Goal: Task Accomplishment & Management: Manage account settings

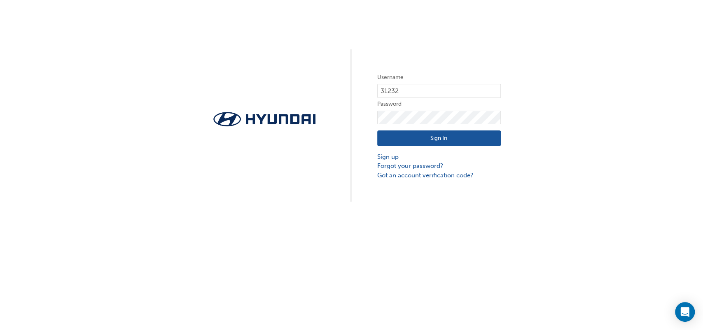
click at [447, 135] on button "Sign In" at bounding box center [439, 139] width 124 height 16
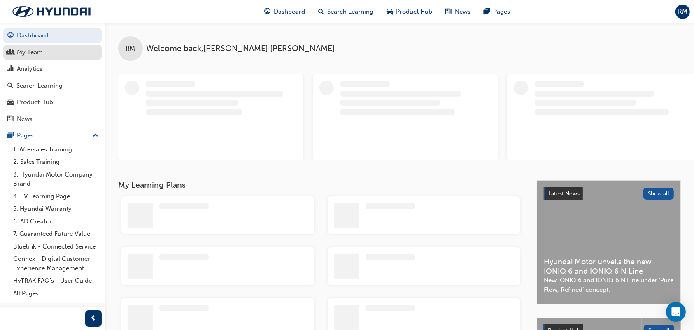
click at [50, 54] on div "My Team" at bounding box center [52, 52] width 90 height 10
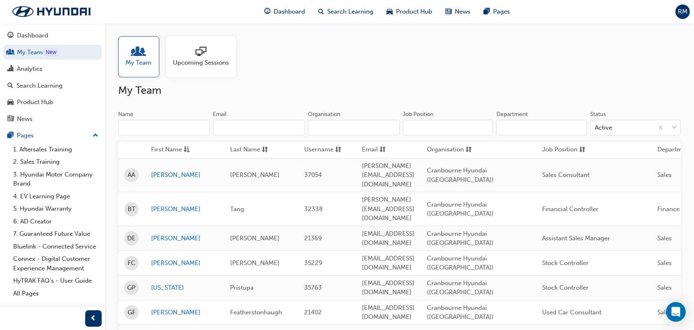
click at [196, 68] on div "Upcoming Sessions" at bounding box center [201, 56] width 70 height 41
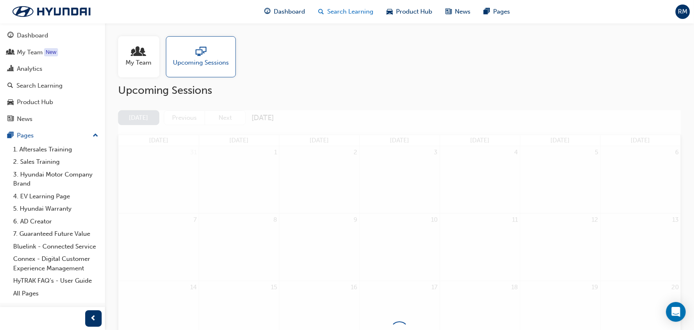
click at [362, 15] on span "Search Learning" at bounding box center [350, 11] width 46 height 9
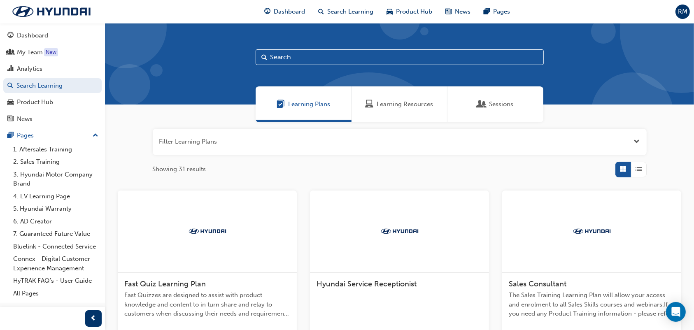
click at [404, 60] on input "text" at bounding box center [400, 57] width 288 height 16
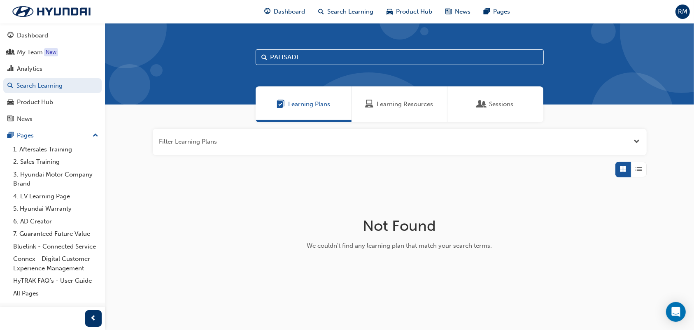
type input "PALISADE"
click at [509, 106] on span "Sessions" at bounding box center [501, 104] width 24 height 9
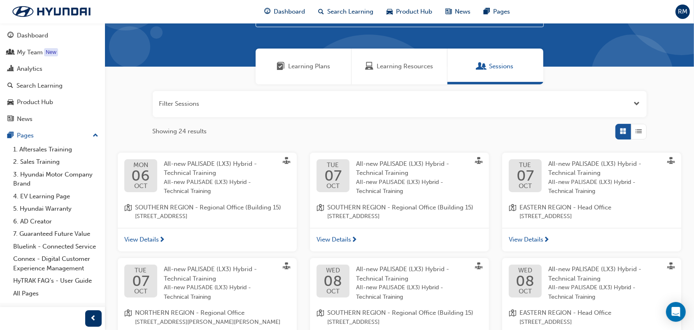
scroll to position [55, 0]
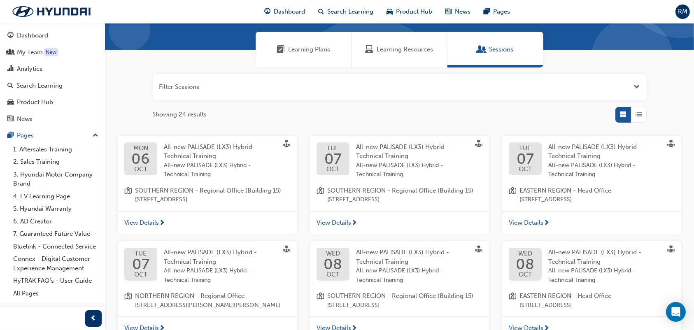
click at [329, 127] on div "Filter Sessions Showing 24 results [DATE] All-new PALISADE (LX3) Hybrid - Techn…" at bounding box center [399, 278] width 589 height 420
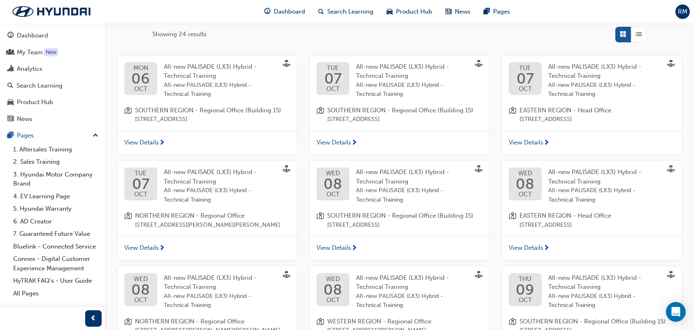
scroll to position [259, 0]
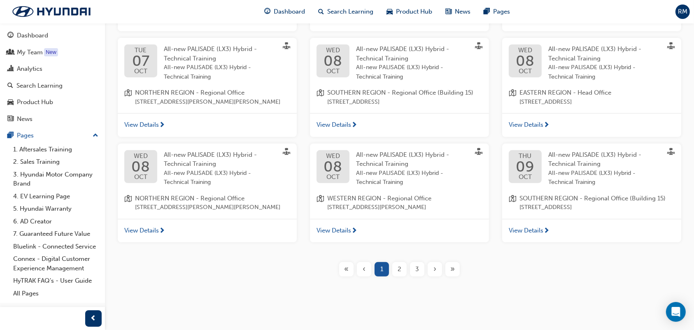
click at [402, 270] on div "2" at bounding box center [399, 269] width 14 height 14
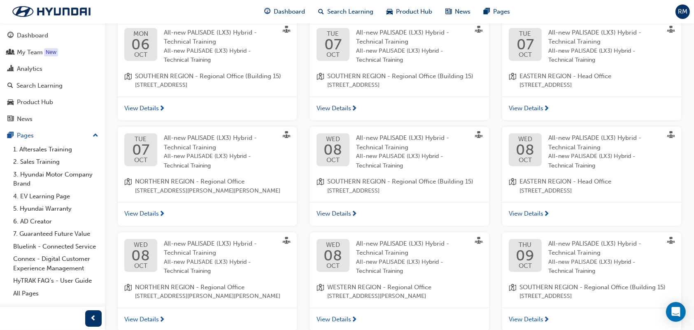
scroll to position [259, 0]
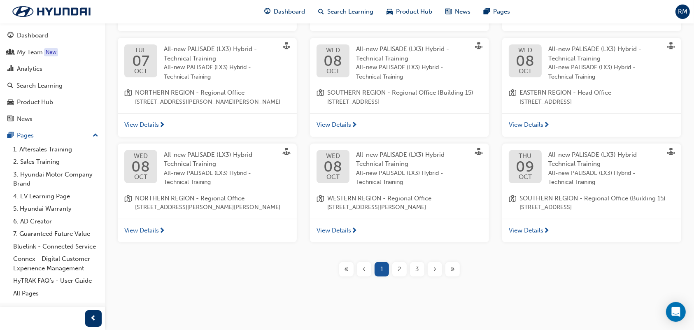
click at [420, 268] on div "3" at bounding box center [417, 269] width 14 height 14
click at [420, 269] on div "3" at bounding box center [417, 269] width 14 height 14
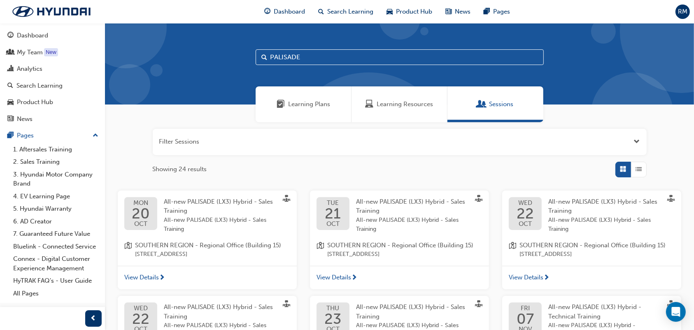
drag, startPoint x: 188, startPoint y: 247, endPoint x: 448, endPoint y: 170, distance: 271.0
click at [448, 170] on div "Showing 24 results" at bounding box center [400, 170] width 494 height 16
click at [375, 236] on div "[DATE] All-new PALISADE (LX3) Hybrid - Sales Training All-new PALISADE (LX3) Hy…" at bounding box center [399, 228] width 179 height 75
click at [343, 278] on span "View Details" at bounding box center [334, 277] width 35 height 9
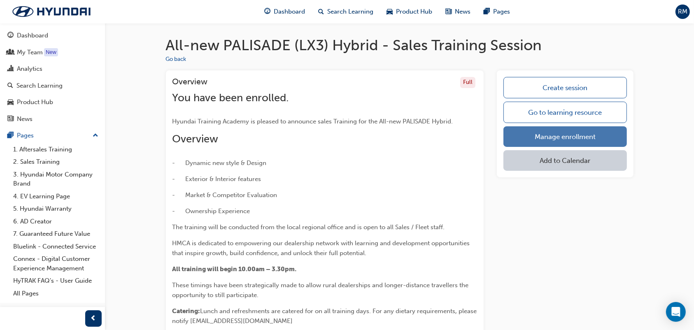
click at [539, 135] on link "Manage enrollment" at bounding box center [565, 136] width 123 height 21
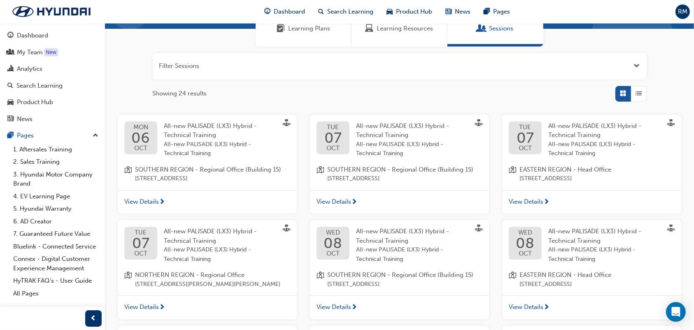
scroll to position [55, 0]
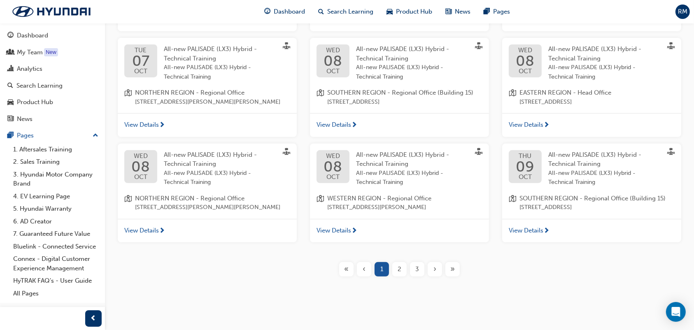
click at [416, 270] on span "3" at bounding box center [417, 269] width 4 height 9
click at [412, 265] on div "3" at bounding box center [417, 269] width 14 height 14
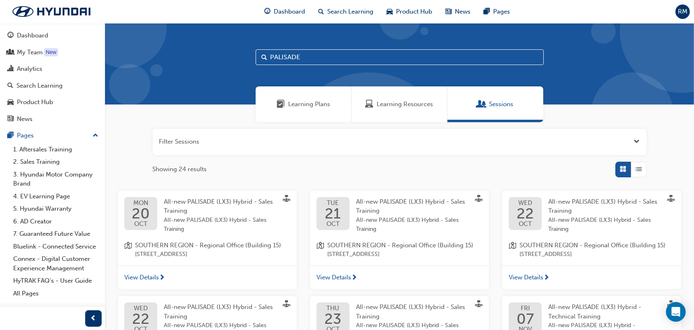
click at [158, 209] on div "[DATE] All-new PALISADE (LX3) Hybrid - Sales Training All-new PALISADE (LX3) Hy…" at bounding box center [207, 215] width 166 height 37
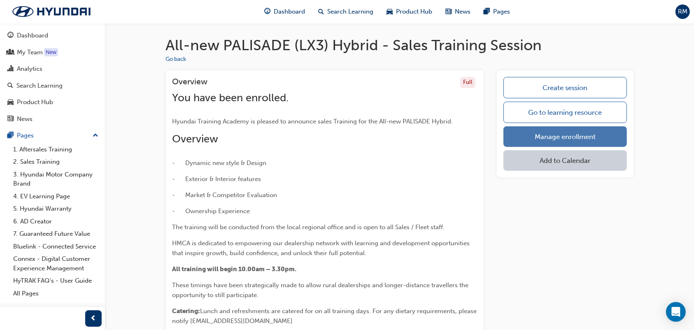
click at [579, 133] on link "Manage enrollment" at bounding box center [565, 136] width 123 height 21
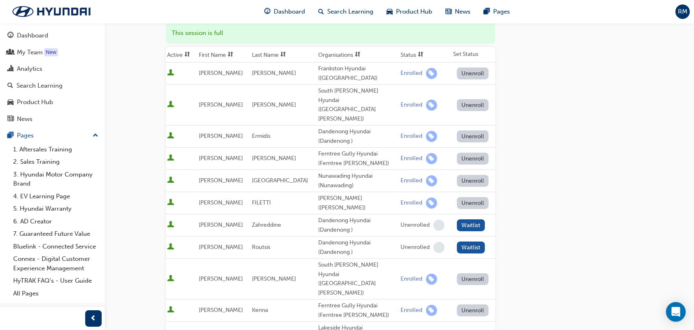
scroll to position [219, 0]
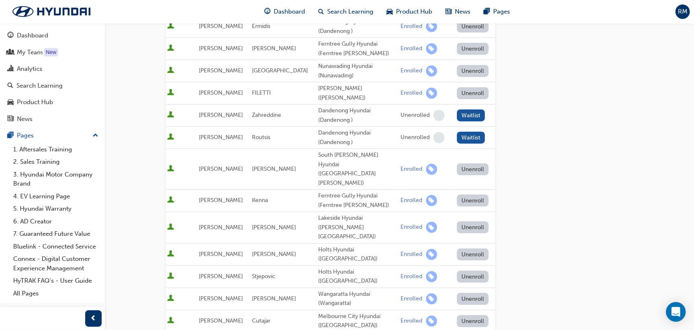
click at [162, 202] on div "Go to session detail page Manage enrollment for All-new PALISADE (LX3) Hybrid -…" at bounding box center [400, 179] width 494 height 750
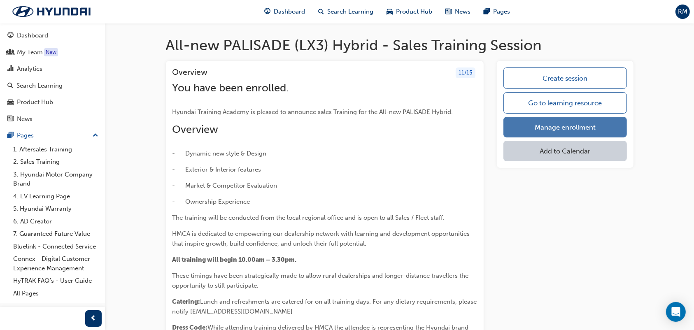
click at [581, 128] on link "Manage enrollment" at bounding box center [565, 127] width 123 height 21
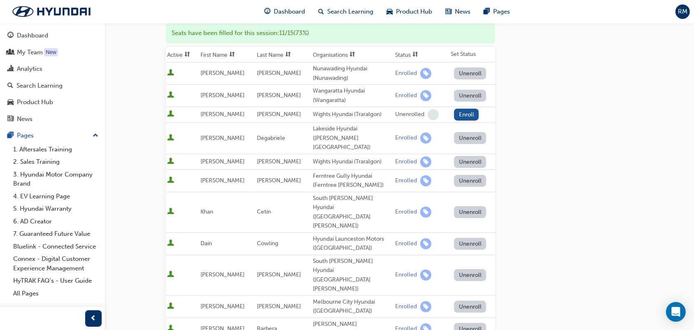
scroll to position [270, 0]
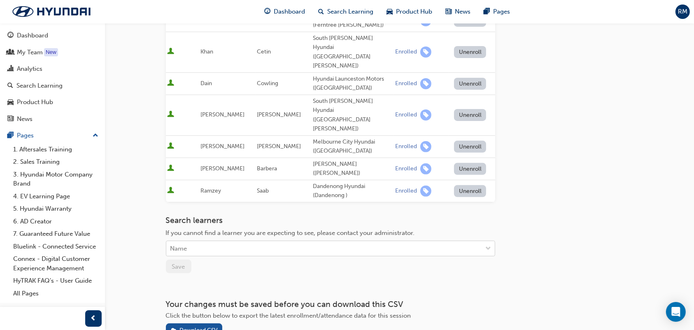
click at [200, 242] on div "Name" at bounding box center [324, 249] width 316 height 14
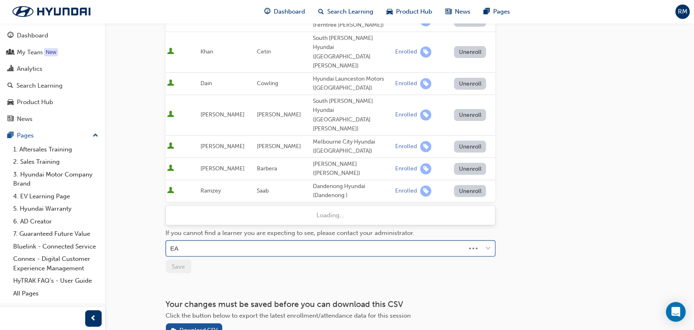
type input "EAR"
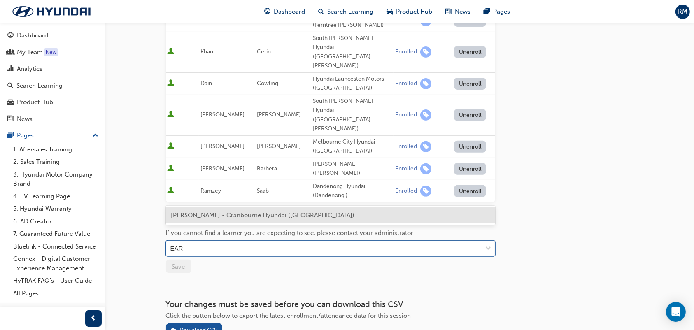
click at [205, 217] on span "[PERSON_NAME] - Cranbourne Hyundai ([GEOGRAPHIC_DATA])" at bounding box center [263, 215] width 184 height 7
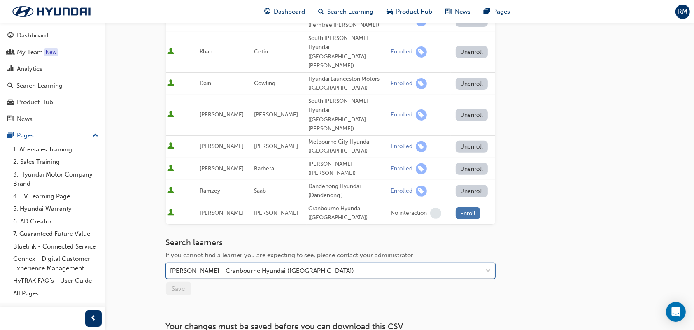
click at [465, 208] on button "Enroll" at bounding box center [468, 214] width 25 height 12
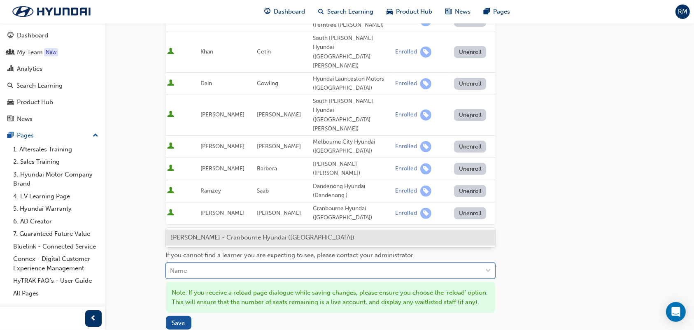
click at [204, 264] on div "Name" at bounding box center [324, 271] width 316 height 14
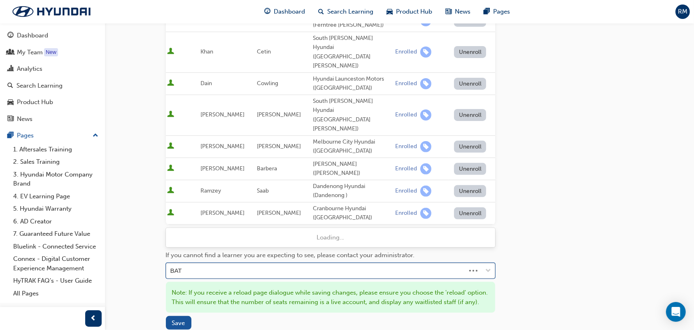
type input "BATT"
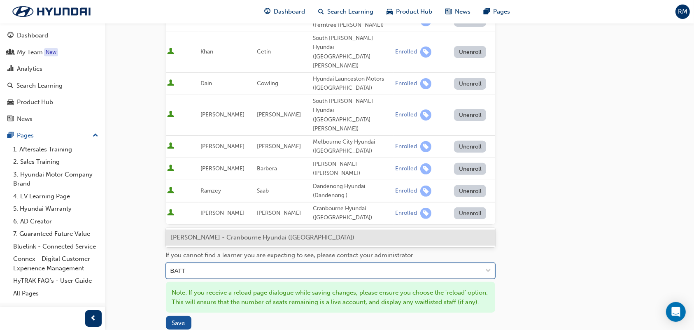
click at [206, 234] on span "[PERSON_NAME] - Cranbourne Hyundai ([GEOGRAPHIC_DATA])" at bounding box center [263, 237] width 184 height 7
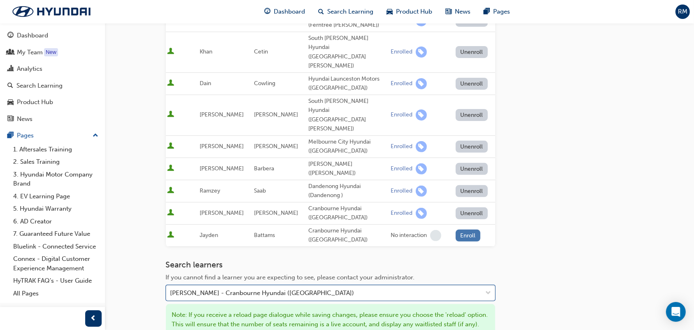
click at [469, 230] on button "Enroll" at bounding box center [468, 236] width 25 height 12
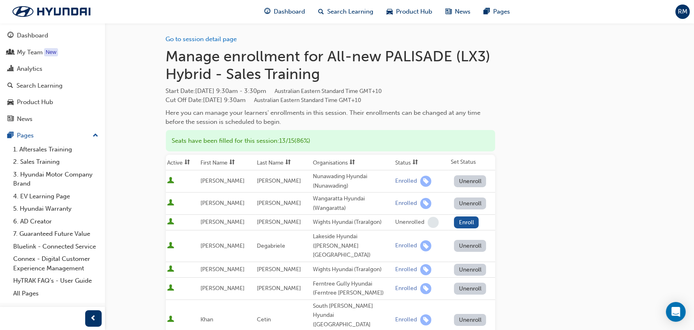
scroll to position [0, 0]
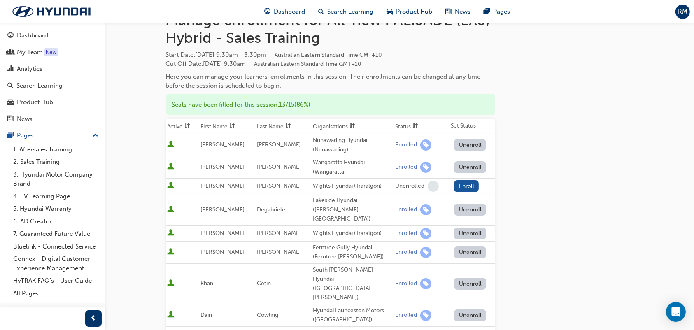
scroll to position [55, 0]
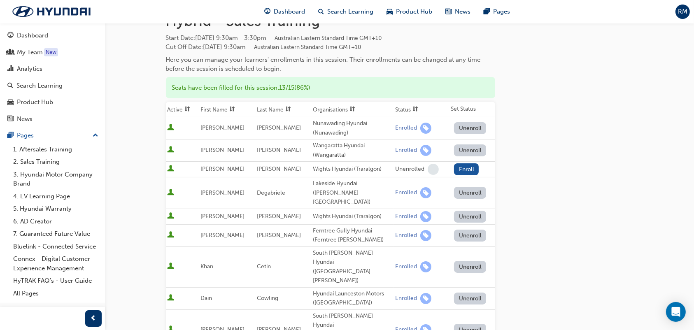
click at [535, 134] on div "Go to session detail page Manage enrollment for All-new PALISADE (LX3) Hybrid -…" at bounding box center [400, 282] width 468 height 628
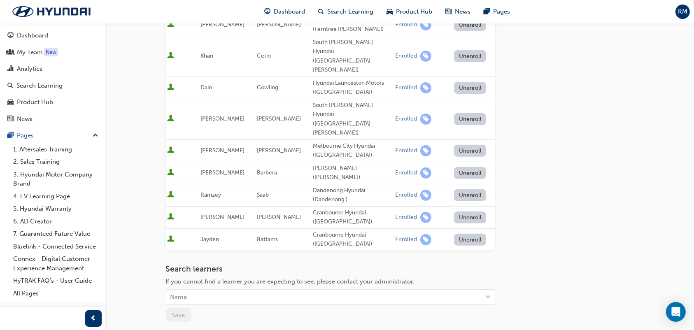
scroll to position [40, 0]
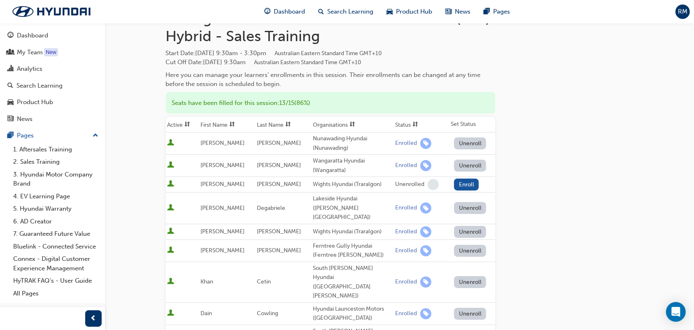
click at [548, 168] on div "Go to session detail page Manage enrollment for All-new PALISADE (LX3) Hybrid -…" at bounding box center [400, 298] width 468 height 628
